Goal: Task Accomplishment & Management: Complete application form

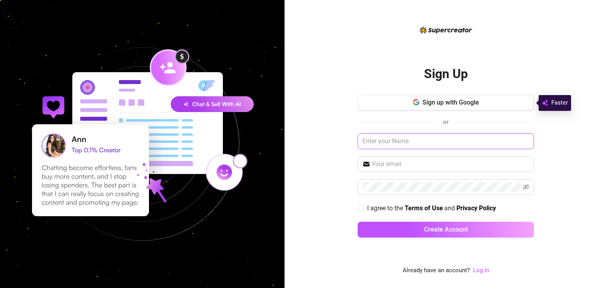
click at [411, 143] on input "text" at bounding box center [446, 142] width 176 height 16
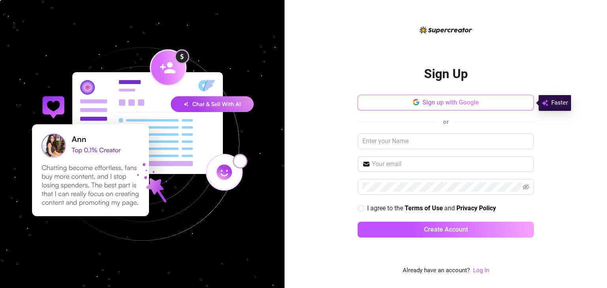
click at [451, 104] on span "Sign up with Google" at bounding box center [450, 103] width 57 height 8
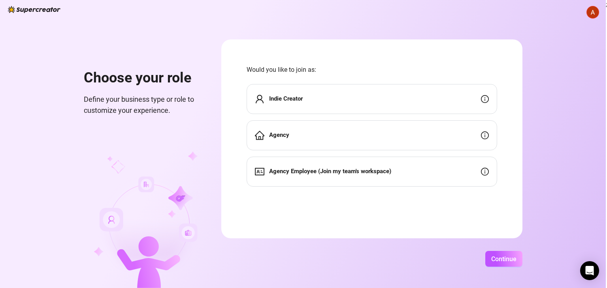
click at [366, 89] on div "Indie Creator" at bounding box center [372, 99] width 251 height 30
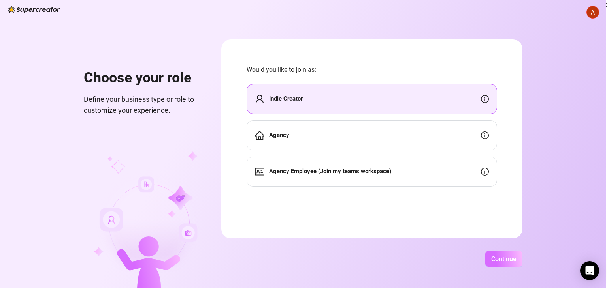
click at [501, 258] on span "Continue" at bounding box center [503, 260] width 25 height 8
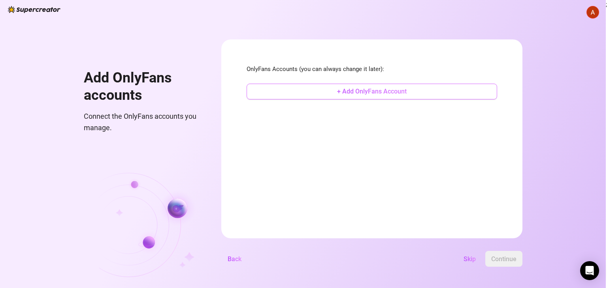
click at [354, 95] on span "+ Add OnlyFans Account" at bounding box center [372, 92] width 70 height 8
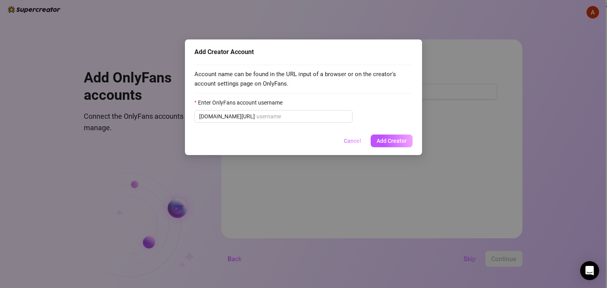
click at [349, 141] on span "Cancel" at bounding box center [352, 141] width 17 height 6
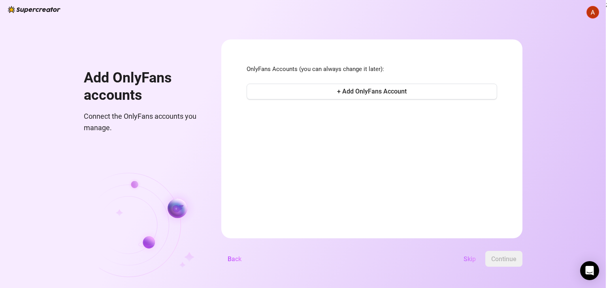
click at [469, 261] on span "Skip" at bounding box center [470, 260] width 12 height 8
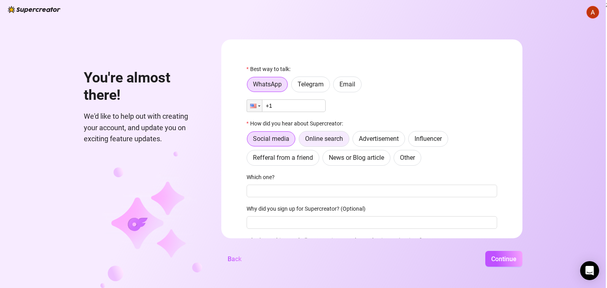
click at [330, 140] on span "Online search" at bounding box center [324, 139] width 38 height 8
click at [301, 141] on input "Online search" at bounding box center [301, 141] width 0 height 0
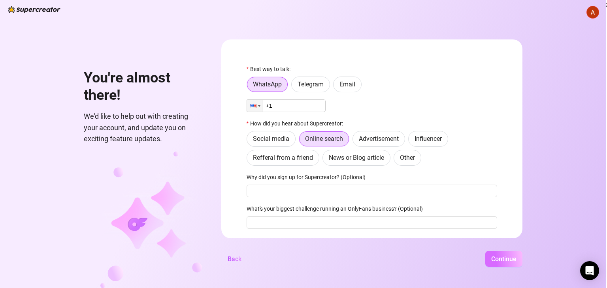
click at [491, 257] on span "Continue" at bounding box center [503, 260] width 25 height 8
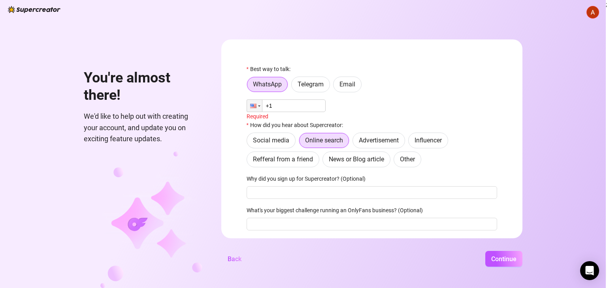
click at [294, 103] on input "+1" at bounding box center [286, 106] width 79 height 13
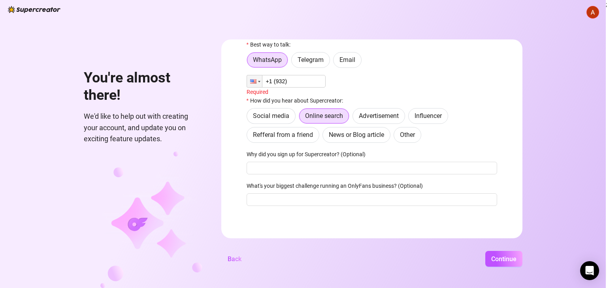
scroll to position [23, 0]
type input "[PHONE_NUMBER]"
click at [488, 254] on button "Continue" at bounding box center [503, 259] width 37 height 16
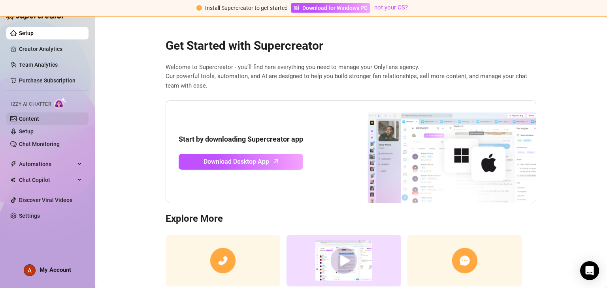
click at [36, 116] on link "Content" at bounding box center [29, 119] width 20 height 6
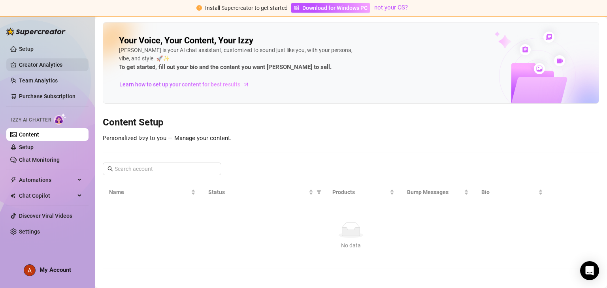
click at [63, 61] on link "Creator Analytics" at bounding box center [50, 64] width 63 height 13
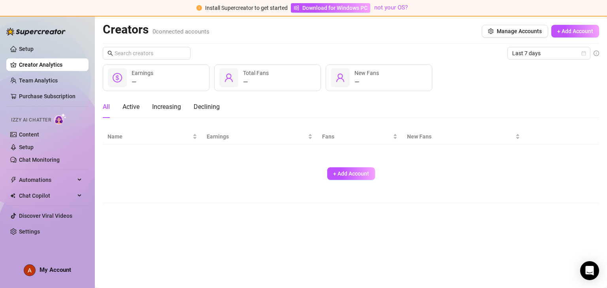
click at [295, 77] on div "— Total Fans" at bounding box center [267, 77] width 107 height 27
click at [243, 78] on div "—" at bounding box center [256, 81] width 26 height 9
click at [369, 87] on div "— New Fans" at bounding box center [379, 77] width 107 height 27
click at [41, 277] on div "Setup Creator Analytics Team Analytics Purchase Subscription Izzy AI Chatter Co…" at bounding box center [47, 149] width 82 height 266
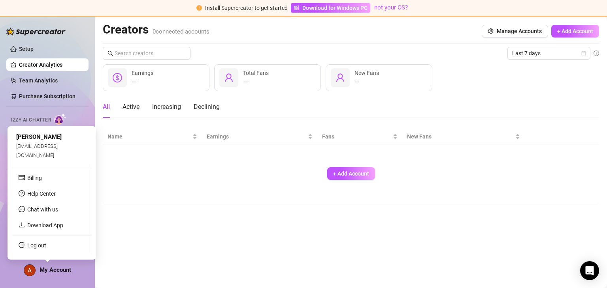
click at [30, 270] on img at bounding box center [29, 270] width 11 height 11
click at [42, 249] on link "Log out" at bounding box center [36, 246] width 19 height 6
